Goal: Task Accomplishment & Management: Use online tool/utility

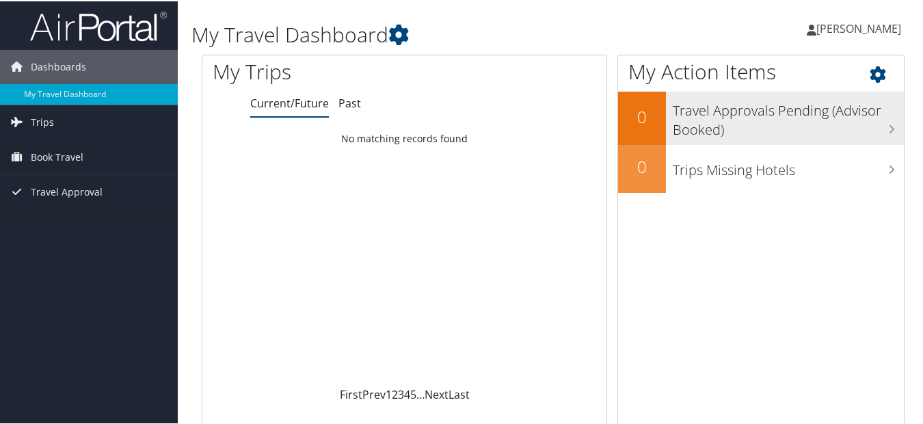
click at [882, 123] on h3 "Travel Approvals Pending (Advisor Booked)" at bounding box center [788, 115] width 231 height 45
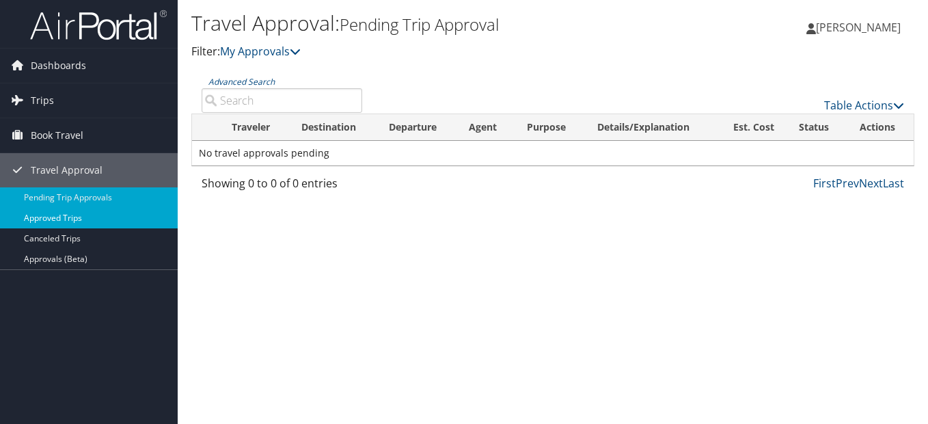
click at [79, 217] on link "Approved Trips" at bounding box center [89, 218] width 178 height 21
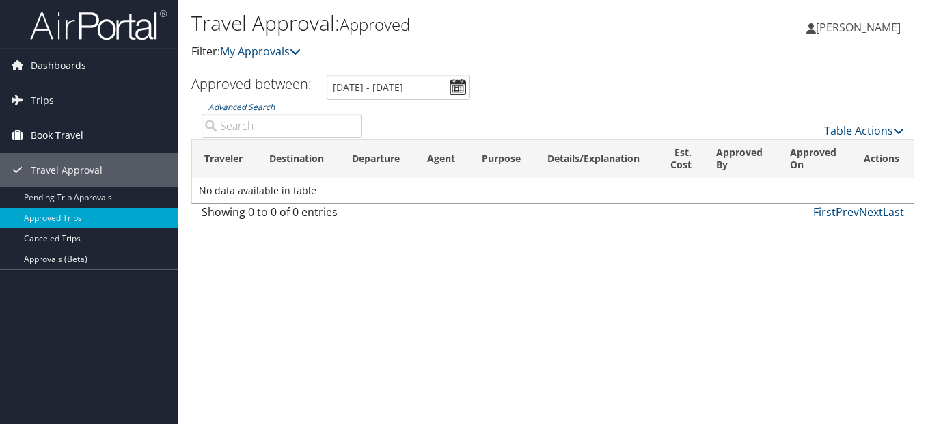
click at [68, 139] on span "Book Travel" at bounding box center [57, 135] width 53 height 34
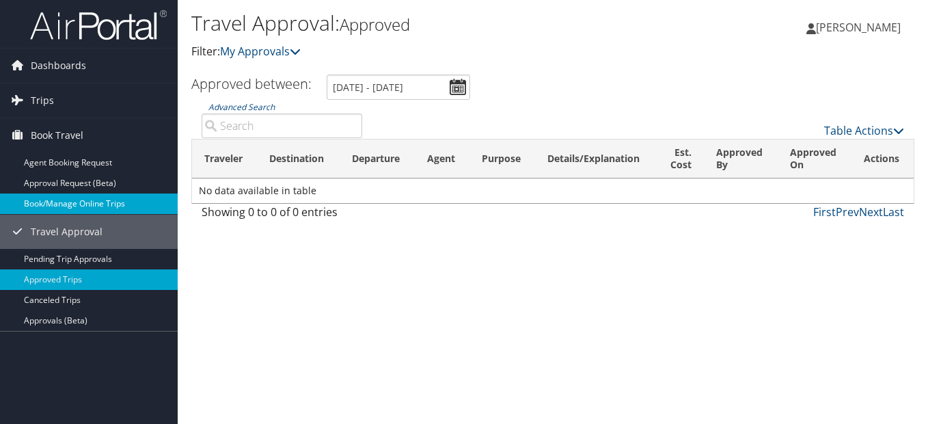
click at [95, 200] on link "Book/Manage Online Trips" at bounding box center [89, 203] width 178 height 21
